Goal: Answer question/provide support

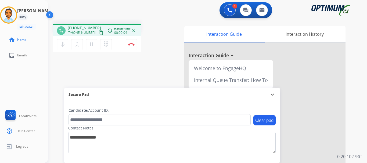
click at [99, 31] on mat-icon "content_copy" at bounding box center [101, 32] width 5 height 5
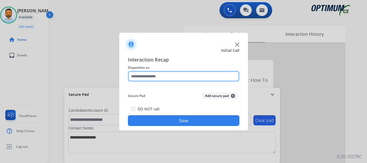
click at [156, 77] on input "text" at bounding box center [184, 76] width 112 height 11
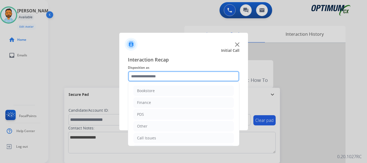
scroll to position [37, 0]
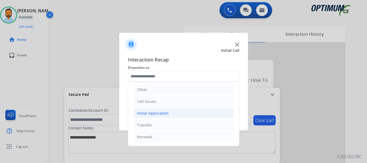
click at [170, 112] on li "Initial Application" at bounding box center [184, 113] width 100 height 10
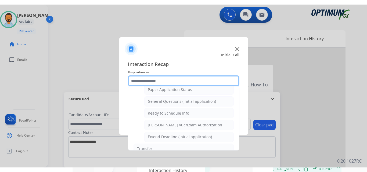
scroll to position [306, 0]
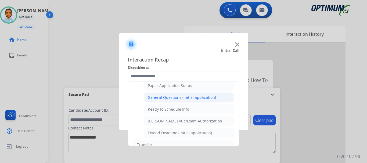
click at [179, 99] on div "General Questions (Initial application)" at bounding box center [182, 97] width 68 height 5
type input "**********"
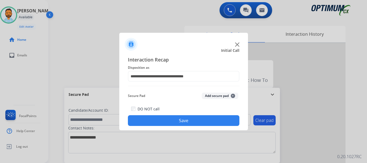
click at [180, 122] on button "Save" at bounding box center [184, 120] width 112 height 11
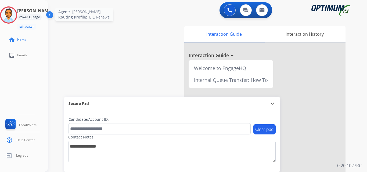
click at [16, 15] on img at bounding box center [8, 15] width 15 height 15
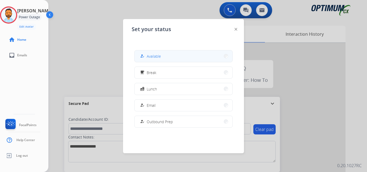
click at [171, 55] on button "how_to_reg Available" at bounding box center [184, 57] width 98 height 12
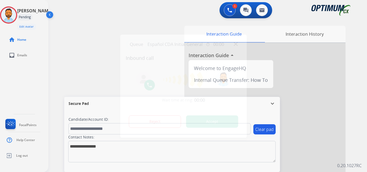
click at [214, 124] on button "Accept" at bounding box center [212, 122] width 52 height 12
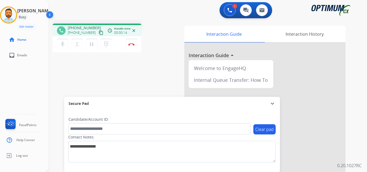
click at [99, 32] on mat-icon "content_copy" at bounding box center [101, 32] width 5 height 5
click at [133, 46] on button "Disconnect" at bounding box center [131, 44] width 11 height 11
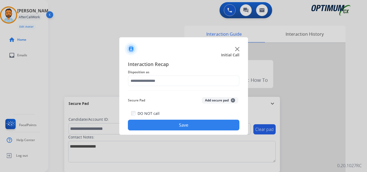
click at [59, 37] on div at bounding box center [183, 86] width 367 height 172
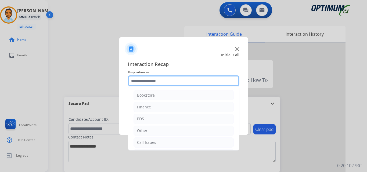
click at [155, 83] on input "text" at bounding box center [184, 81] width 112 height 11
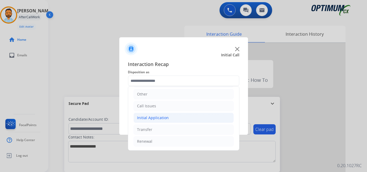
click at [161, 119] on div "Initial Application" at bounding box center [153, 117] width 32 height 5
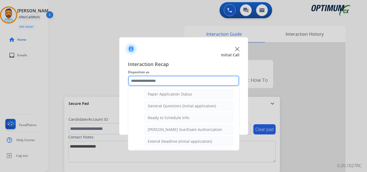
scroll to position [302, 0]
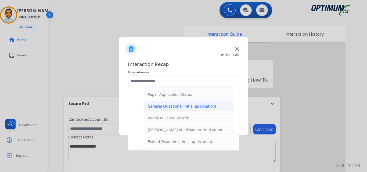
click at [185, 104] on div "General Questions (Initial application)" at bounding box center [182, 106] width 68 height 5
type input "**********"
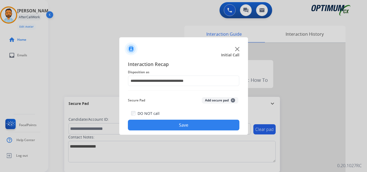
click at [181, 122] on button "Save" at bounding box center [184, 125] width 112 height 11
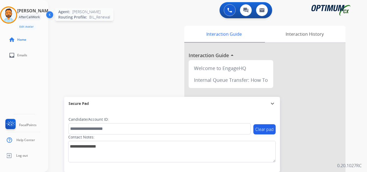
click at [9, 14] on img at bounding box center [8, 15] width 15 height 15
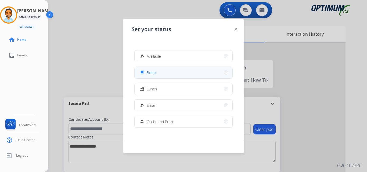
click at [168, 71] on button "free_breakfast Break" at bounding box center [184, 73] width 98 height 12
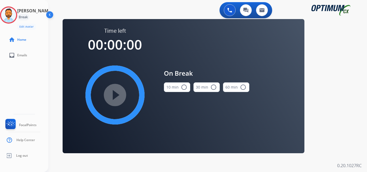
click at [178, 87] on button "10 min radio_button_unchecked" at bounding box center [177, 88] width 26 height 10
click at [118, 93] on mat-icon "play_circle_filled" at bounding box center [115, 95] width 6 height 6
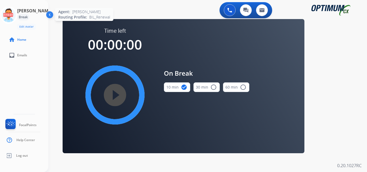
click at [9, 11] on icon at bounding box center [8, 14] width 17 height 17
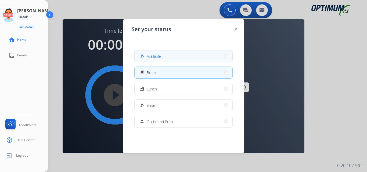
click at [159, 56] on span "Available" at bounding box center [154, 57] width 14 height 6
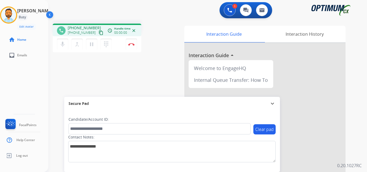
click at [99, 33] on mat-icon "content_copy" at bounding box center [101, 32] width 5 height 5
click at [132, 48] on button "Disconnect" at bounding box center [131, 44] width 11 height 11
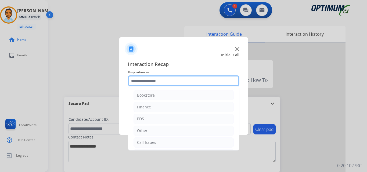
click at [159, 77] on input "text" at bounding box center [184, 81] width 112 height 11
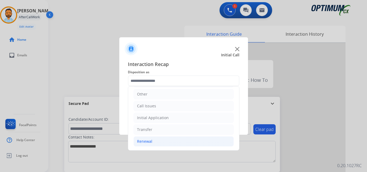
click at [158, 139] on li "Renewal" at bounding box center [184, 142] width 100 height 10
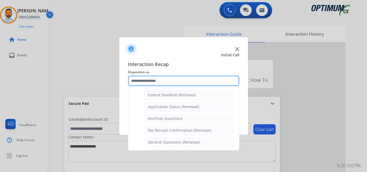
scroll to position [112, 0]
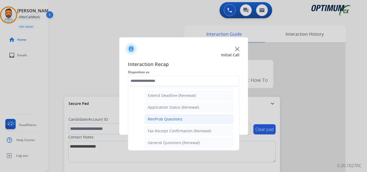
click at [174, 120] on div "RenProb Questions" at bounding box center [165, 119] width 35 height 5
type input "**********"
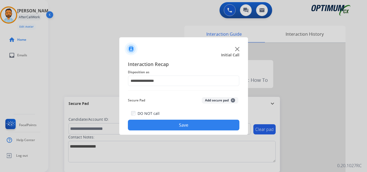
click at [172, 125] on button "Save" at bounding box center [184, 125] width 112 height 11
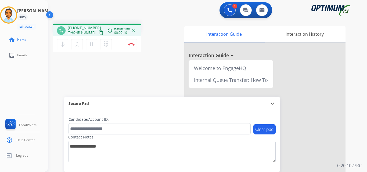
click at [99, 32] on mat-icon "content_copy" at bounding box center [101, 32] width 5 height 5
click at [131, 46] on button "Disconnect" at bounding box center [131, 44] width 11 height 11
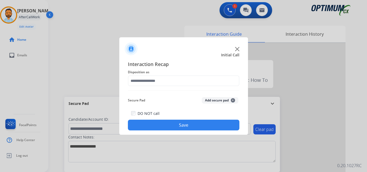
click at [131, 45] on img at bounding box center [131, 48] width 13 height 13
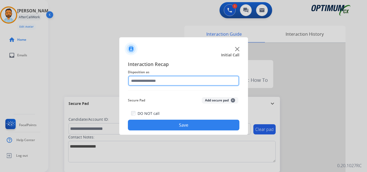
click at [138, 81] on input "text" at bounding box center [184, 81] width 112 height 11
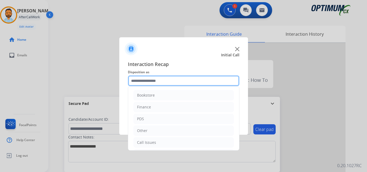
scroll to position [37, 0]
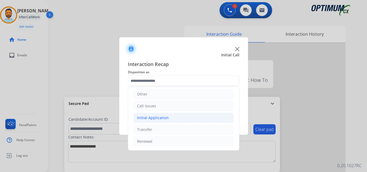
click at [166, 115] on div "Initial Application" at bounding box center [153, 117] width 32 height 5
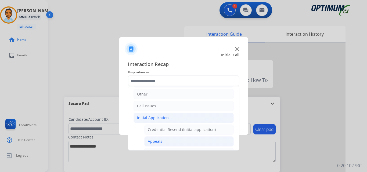
click at [163, 142] on li "Appeals" at bounding box center [189, 142] width 90 height 10
type input "*******"
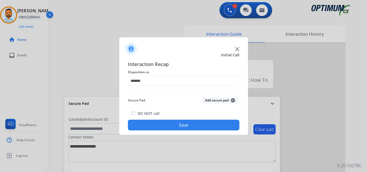
click at [172, 125] on button "Save" at bounding box center [184, 125] width 112 height 11
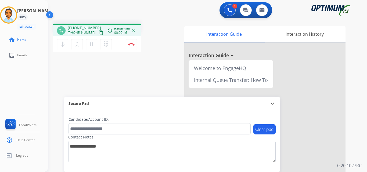
click at [99, 33] on mat-icon "content_copy" at bounding box center [101, 32] width 5 height 5
click at [133, 41] on button "Disconnect" at bounding box center [131, 44] width 11 height 11
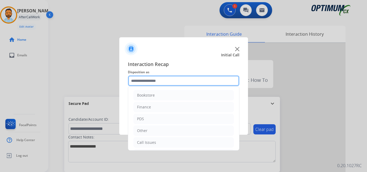
click at [147, 82] on input "text" at bounding box center [184, 81] width 112 height 11
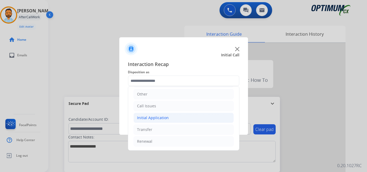
click at [165, 119] on div "Initial Application" at bounding box center [153, 117] width 32 height 5
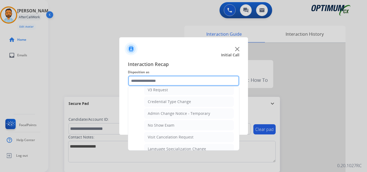
scroll to position [211, 0]
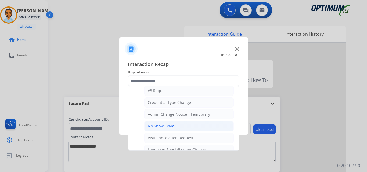
click at [171, 127] on div "No Show Exam" at bounding box center [161, 126] width 27 height 5
type input "**********"
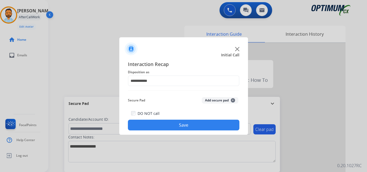
click at [173, 128] on button "Save" at bounding box center [184, 125] width 112 height 11
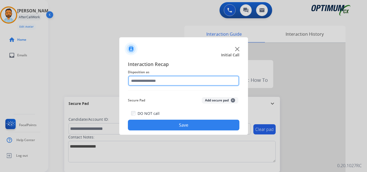
click at [170, 78] on input "text" at bounding box center [184, 81] width 112 height 11
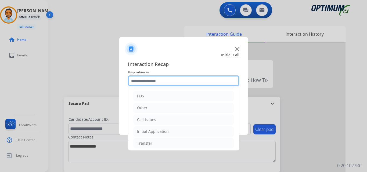
scroll to position [37, 0]
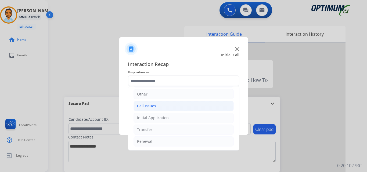
click at [162, 109] on li "Call Issues" at bounding box center [184, 106] width 100 height 10
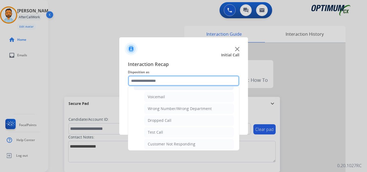
scroll to position [59, 0]
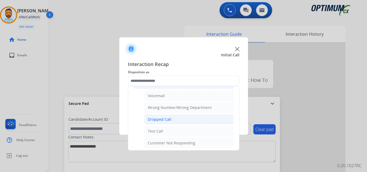
click at [174, 120] on li "Dropped Call" at bounding box center [189, 120] width 90 height 10
type input "**********"
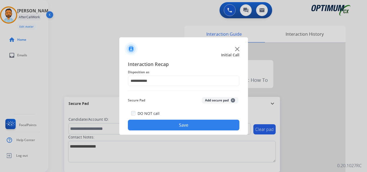
click at [172, 125] on button "Save" at bounding box center [184, 125] width 112 height 11
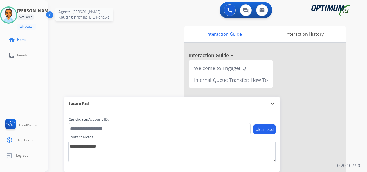
click at [13, 17] on img at bounding box center [8, 15] width 15 height 15
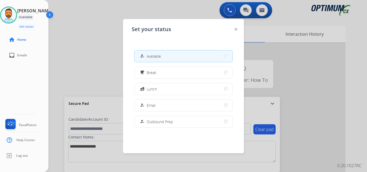
scroll to position [134, 0]
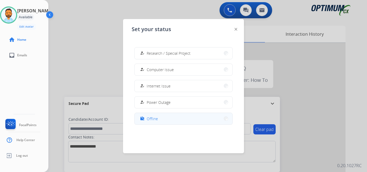
click at [168, 118] on button "work_off Offline" at bounding box center [184, 119] width 98 height 12
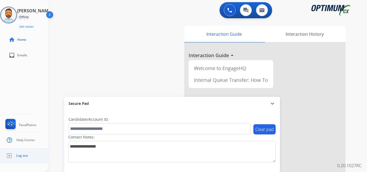
click at [23, 158] on link "Log out" at bounding box center [16, 156] width 24 height 10
